Goal: Navigation & Orientation: Find specific page/section

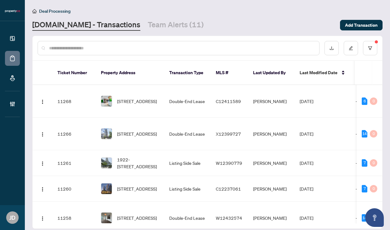
click at [148, 27] on link "Team Alerts (11)" at bounding box center [176, 25] width 56 height 11
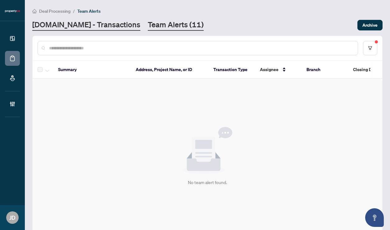
click at [91, 20] on link "[DOMAIN_NAME] - Transactions" at bounding box center [86, 25] width 108 height 11
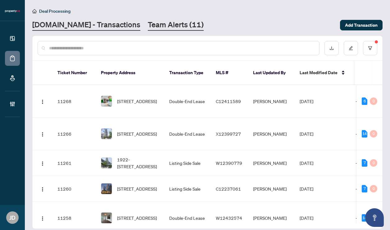
click at [152, 25] on link "Team Alerts (11)" at bounding box center [176, 25] width 56 height 11
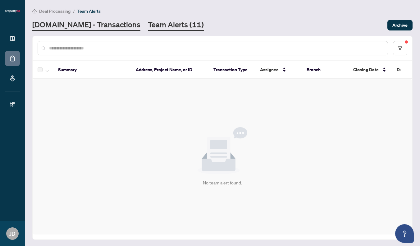
click at [78, 23] on link "[DOMAIN_NAME] - Transactions" at bounding box center [86, 25] width 108 height 11
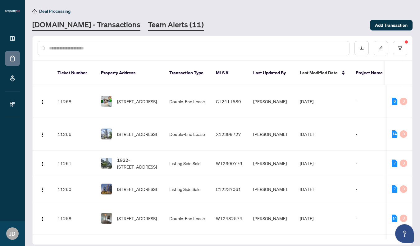
click at [148, 23] on link "Team Alerts (11)" at bounding box center [176, 25] width 56 height 11
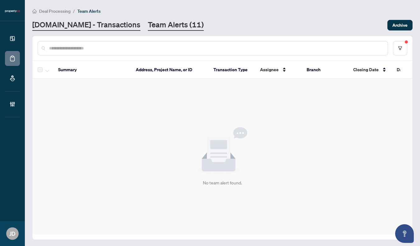
click at [93, 29] on link "[DOMAIN_NAME] - Transactions" at bounding box center [86, 25] width 108 height 11
